Goal: Navigation & Orientation: Find specific page/section

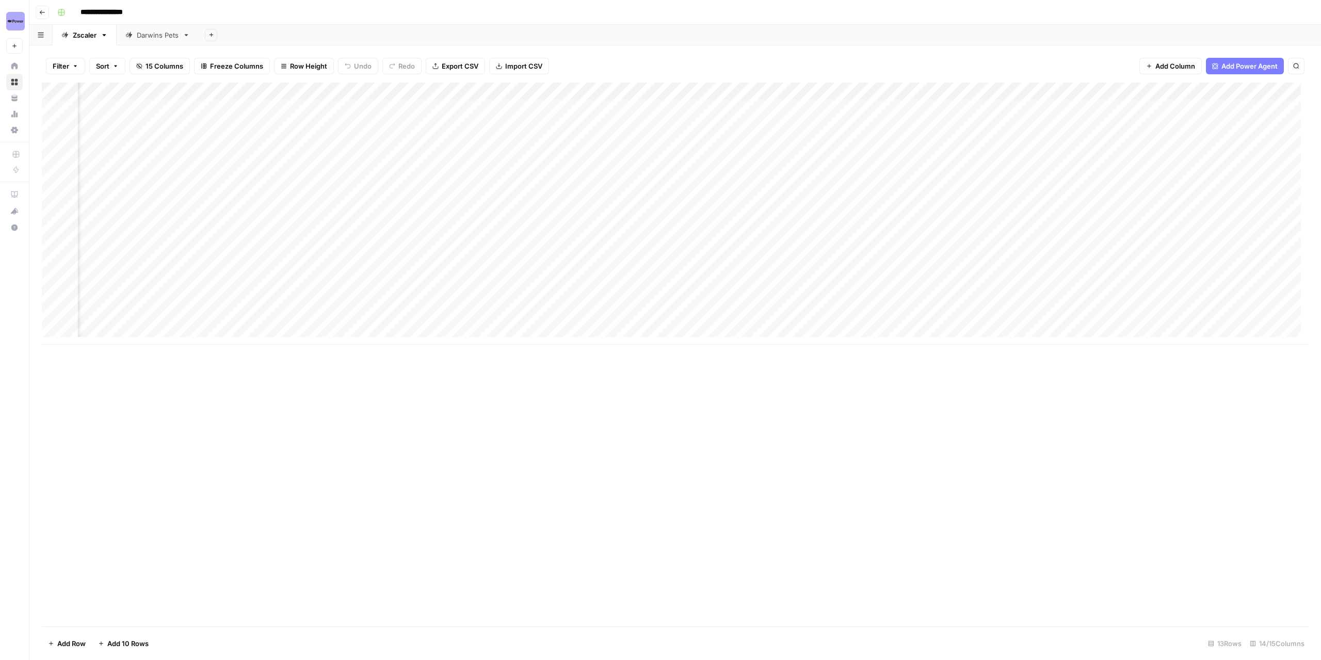
scroll to position [0, 204]
